Goal: Check status

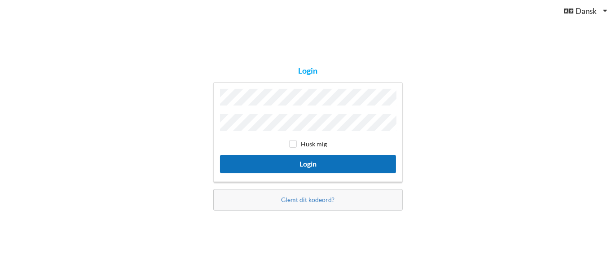
click at [306, 160] on button "Login" at bounding box center [308, 164] width 176 height 18
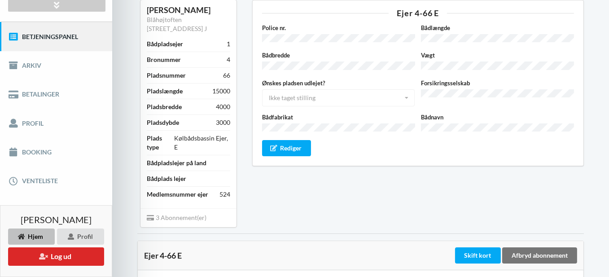
scroll to position [79, 0]
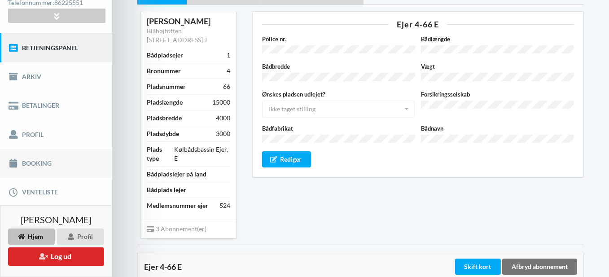
click at [38, 160] on link "Booking" at bounding box center [56, 163] width 112 height 29
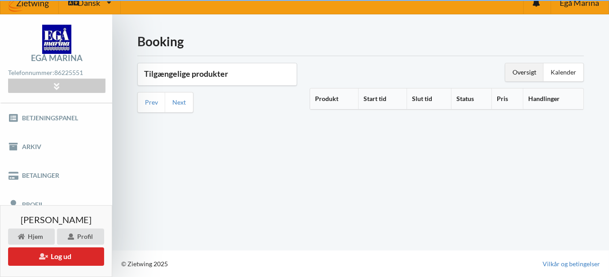
scroll to position [9, 0]
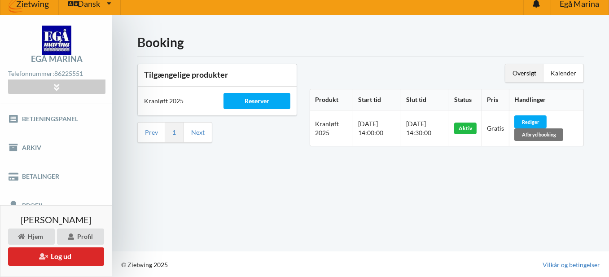
click at [473, 128] on div "Aktiv" at bounding box center [466, 129] width 22 height 12
click at [441, 155] on div "Oversigt Kalender Produkt Start tid Slut tid Status Pris Handlinger Product: Kr…" at bounding box center [447, 108] width 287 height 102
click at [476, 124] on div "Aktiv" at bounding box center [466, 129] width 22 height 12
